Goal: Register for event/course

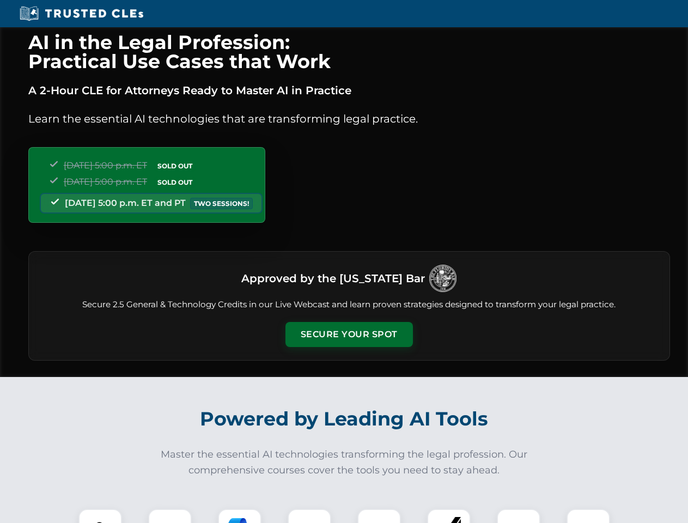
click at [349, 335] on button "Secure Your Spot" at bounding box center [350, 334] width 128 height 25
click at [100, 516] on img at bounding box center [100, 531] width 32 height 32
